Goal: Navigation & Orientation: Understand site structure

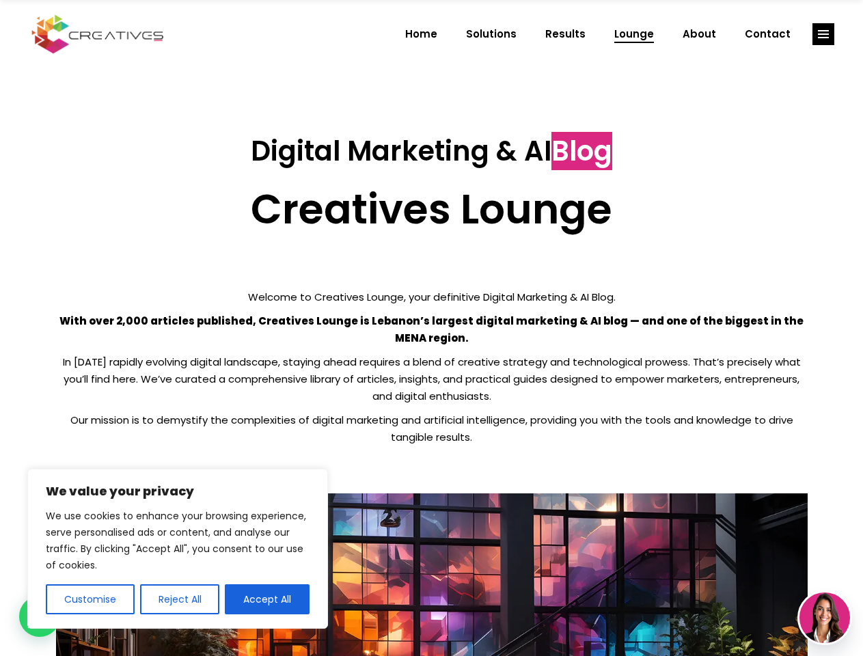
click at [431, 328] on p "With over 2,000 articles published, Creatives Lounge is Lebanon’s largest digit…" at bounding box center [432, 329] width 752 height 34
click at [90, 599] on button "Customise" at bounding box center [90, 599] width 89 height 30
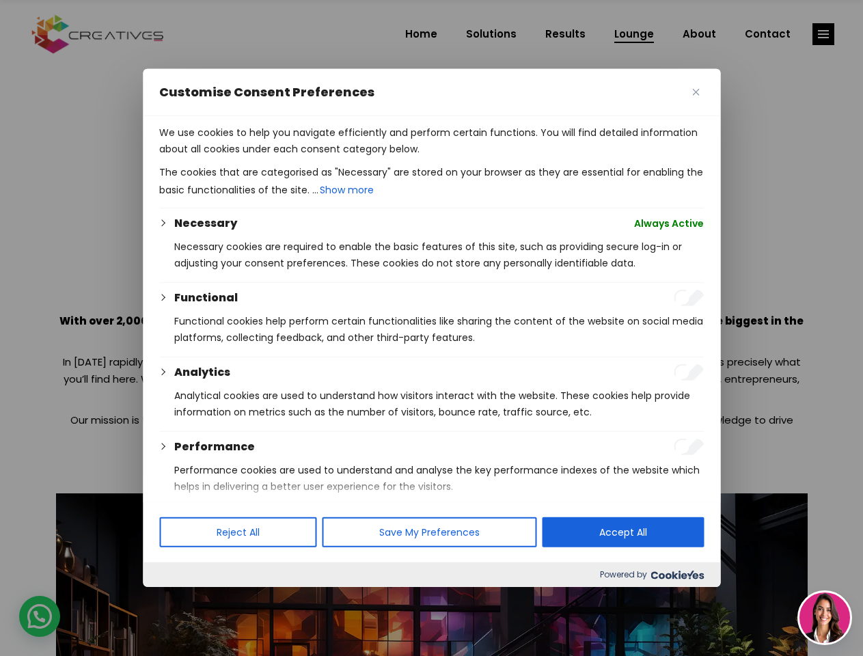
click at [179, 599] on div at bounding box center [431, 328] width 863 height 656
click at [267, 157] on p "We use cookies to help you navigate efficiently and perform certain functions. …" at bounding box center [431, 140] width 545 height 33
click at [824, 34] on div at bounding box center [431, 328] width 863 height 656
click at [825, 618] on img at bounding box center [825, 618] width 51 height 51
